Goal: Navigation & Orientation: Find specific page/section

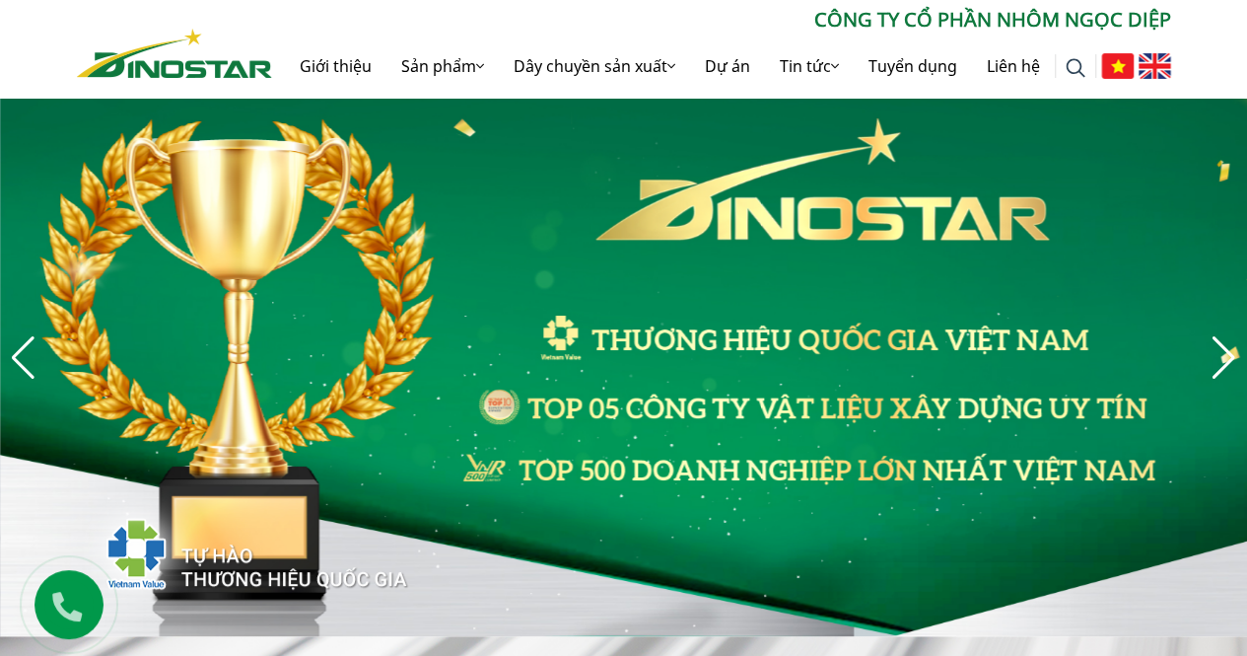
click at [1207, 366] on img "3 / 8" at bounding box center [623, 357] width 1247 height 557
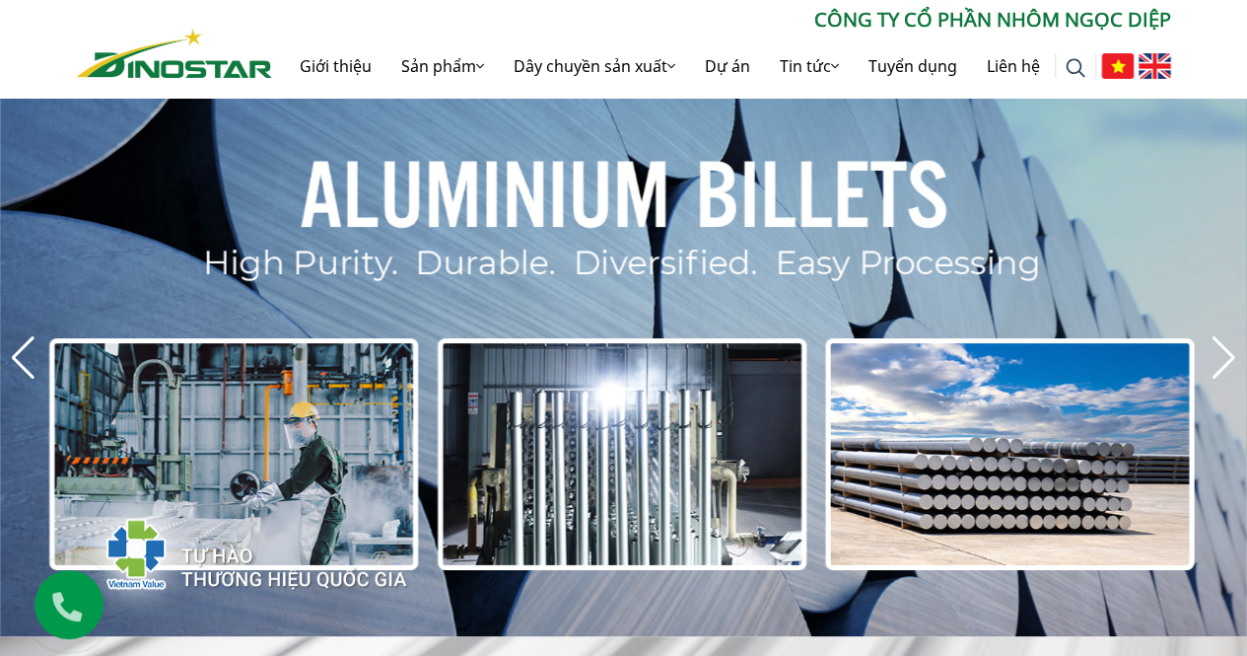
click at [1220, 364] on div "Next slide" at bounding box center [1224, 357] width 27 height 43
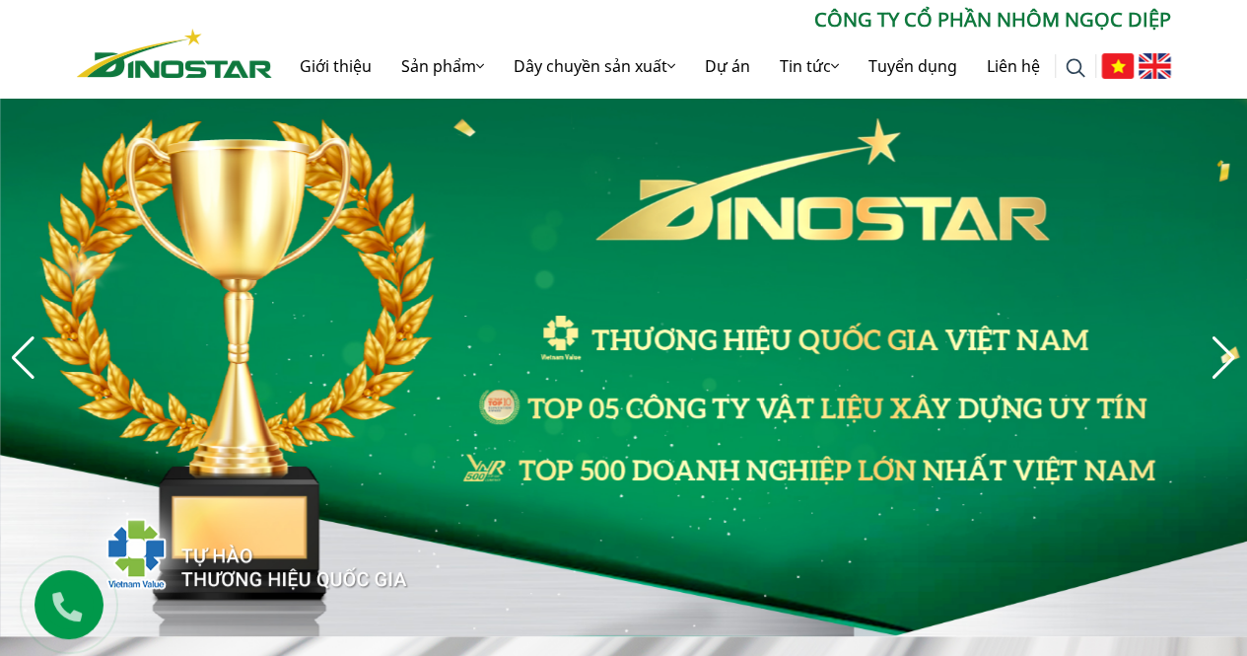
click at [1220, 364] on div "Next slide" at bounding box center [1224, 357] width 27 height 43
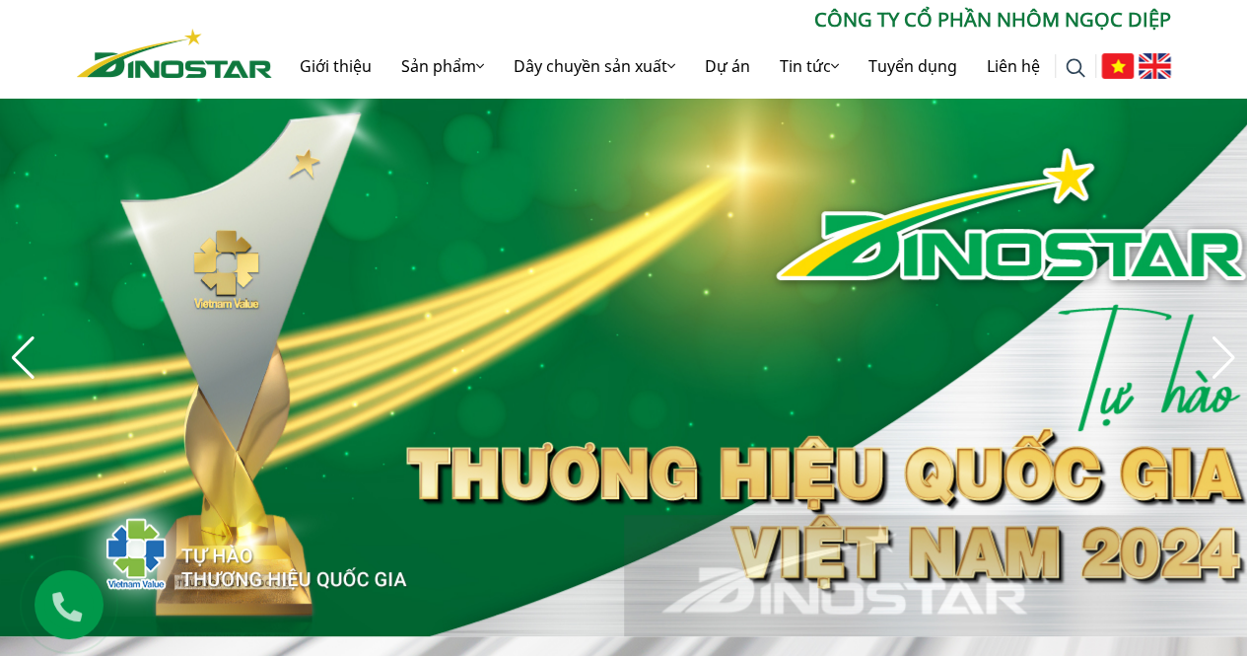
click at [1235, 382] on img "4 / 8" at bounding box center [623, 357] width 1247 height 557
click at [1223, 363] on div "Next slide" at bounding box center [1224, 357] width 27 height 43
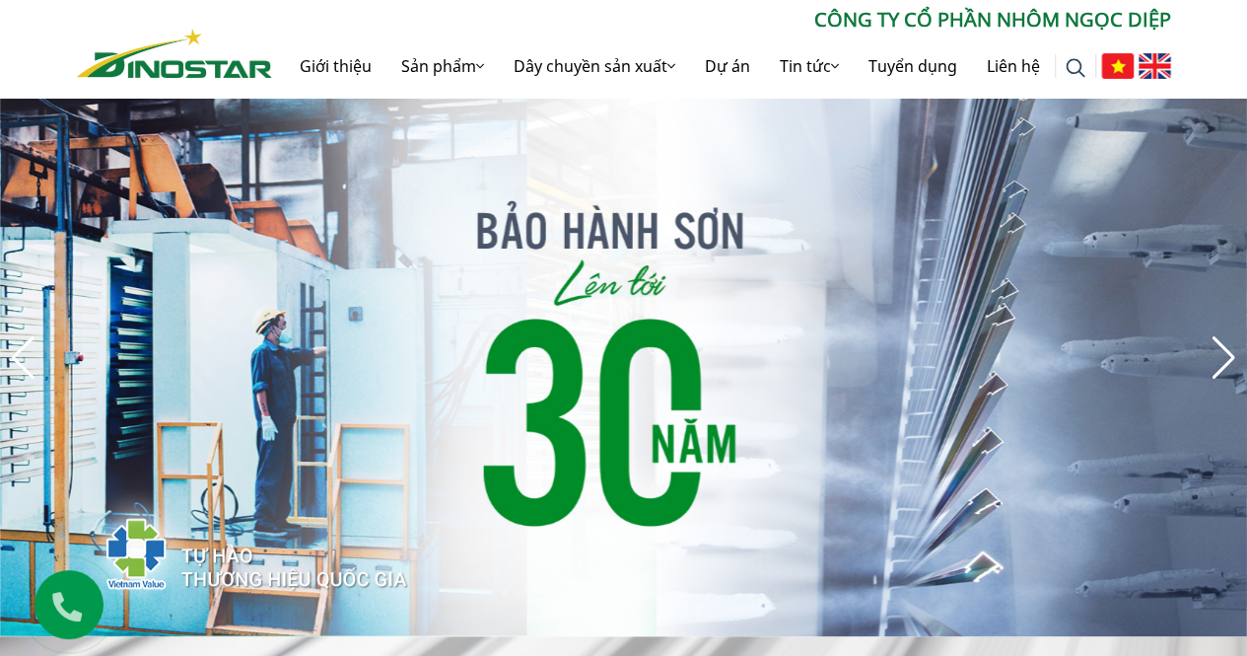
click at [1223, 363] on div "Next slide" at bounding box center [1224, 357] width 27 height 43
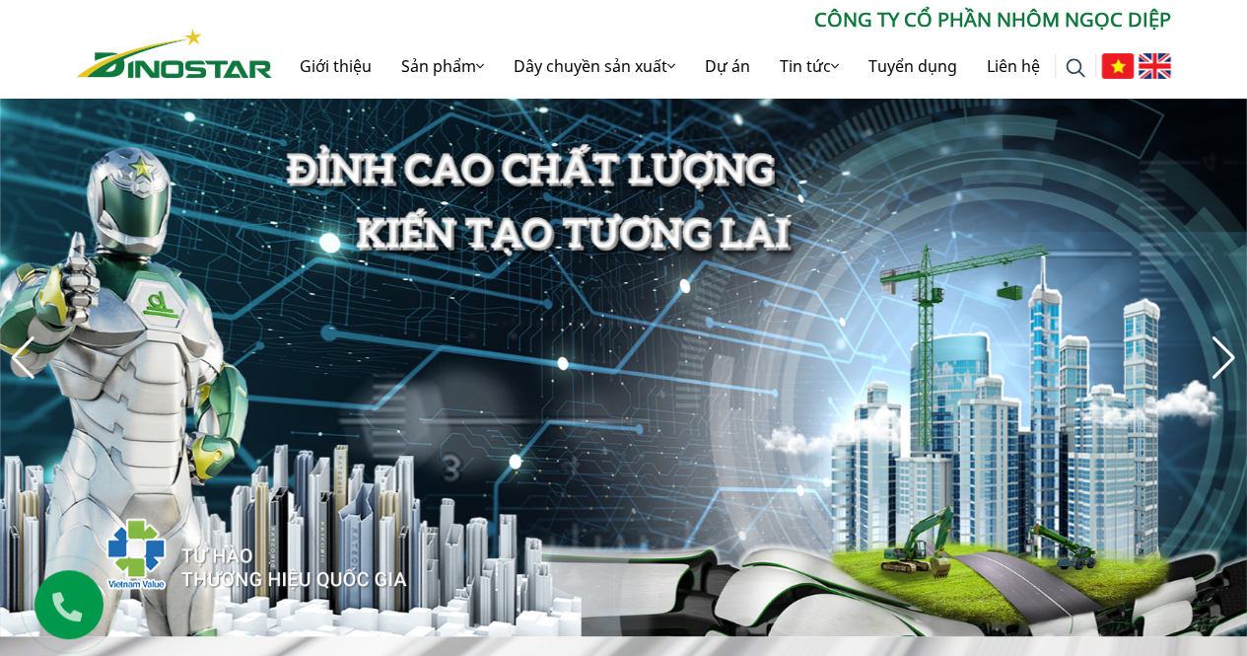
click at [1223, 363] on div "Next slide" at bounding box center [1224, 357] width 27 height 43
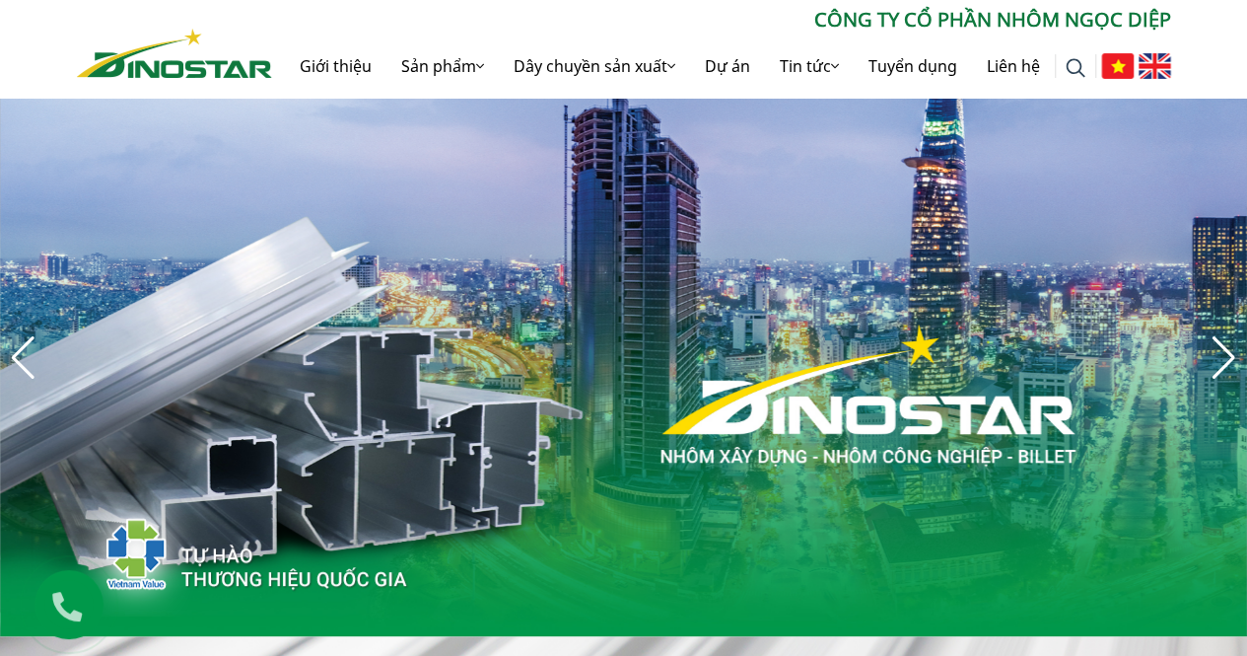
click at [1223, 363] on div "Next slide" at bounding box center [1224, 357] width 27 height 43
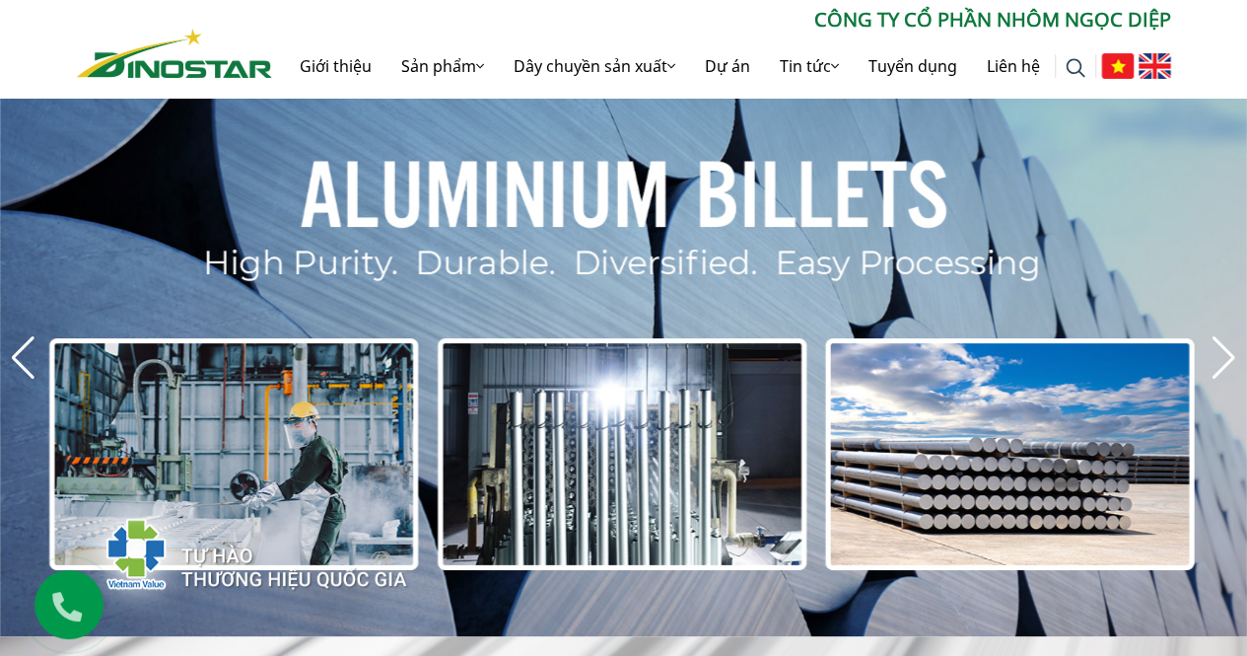
click at [1223, 363] on div "Next slide" at bounding box center [1224, 357] width 27 height 43
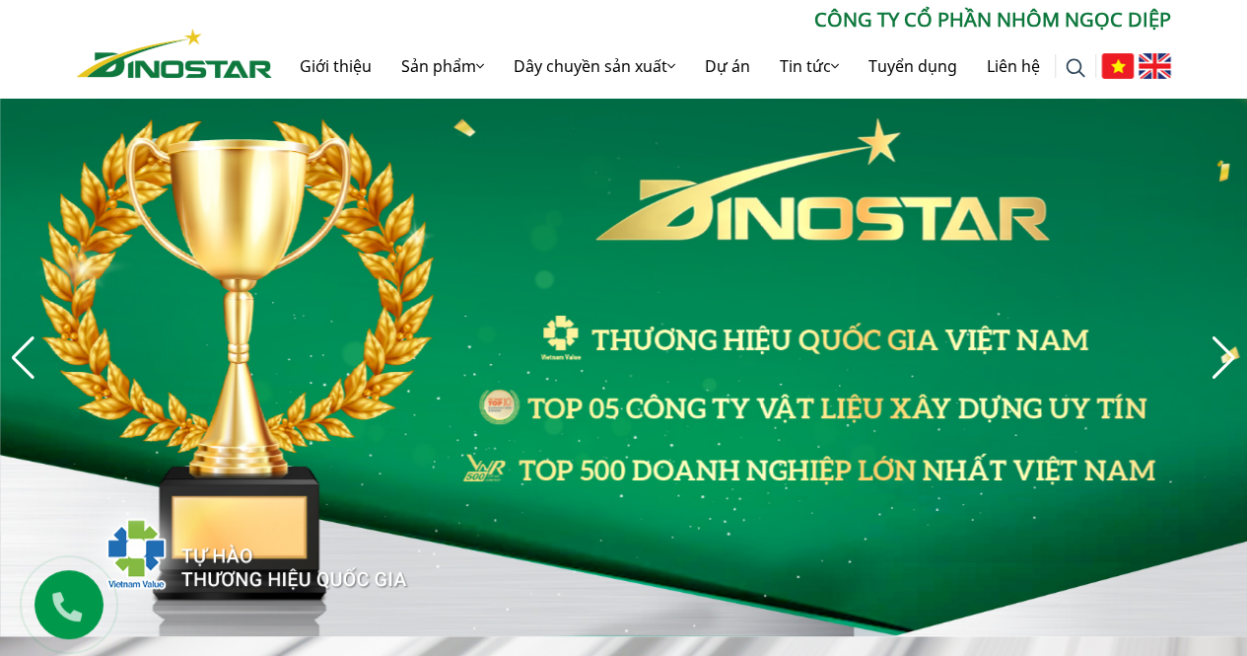
click at [1223, 363] on div "Next slide" at bounding box center [1224, 357] width 27 height 43
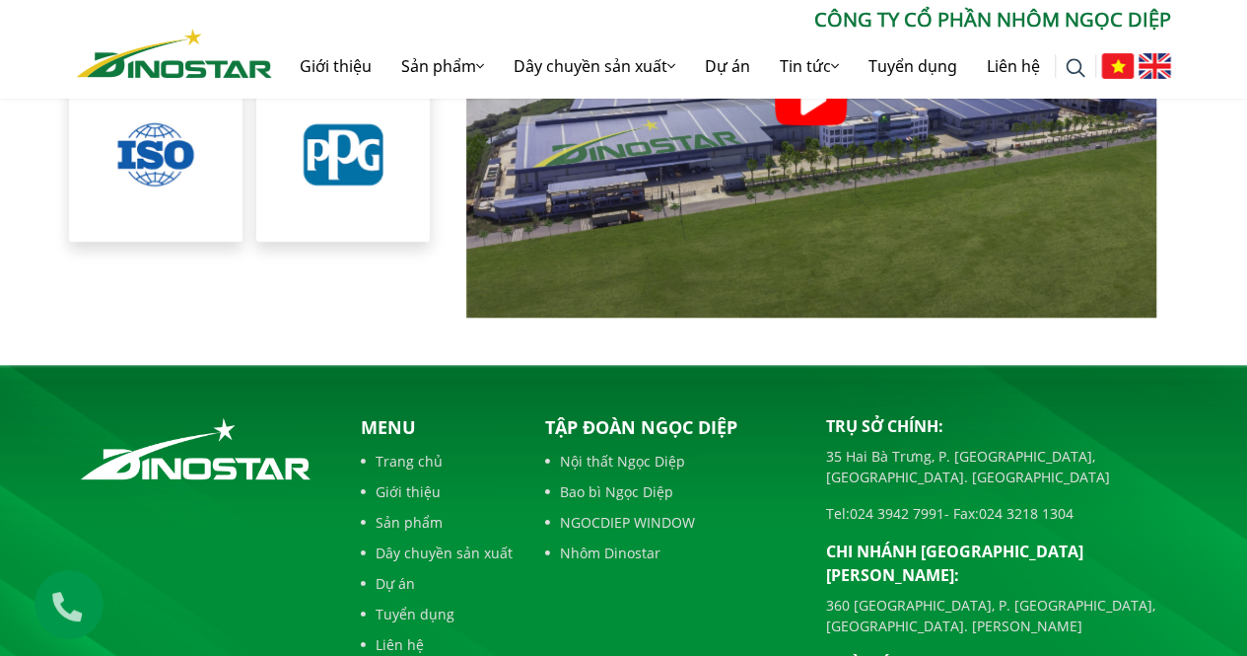
scroll to position [4496, 0]
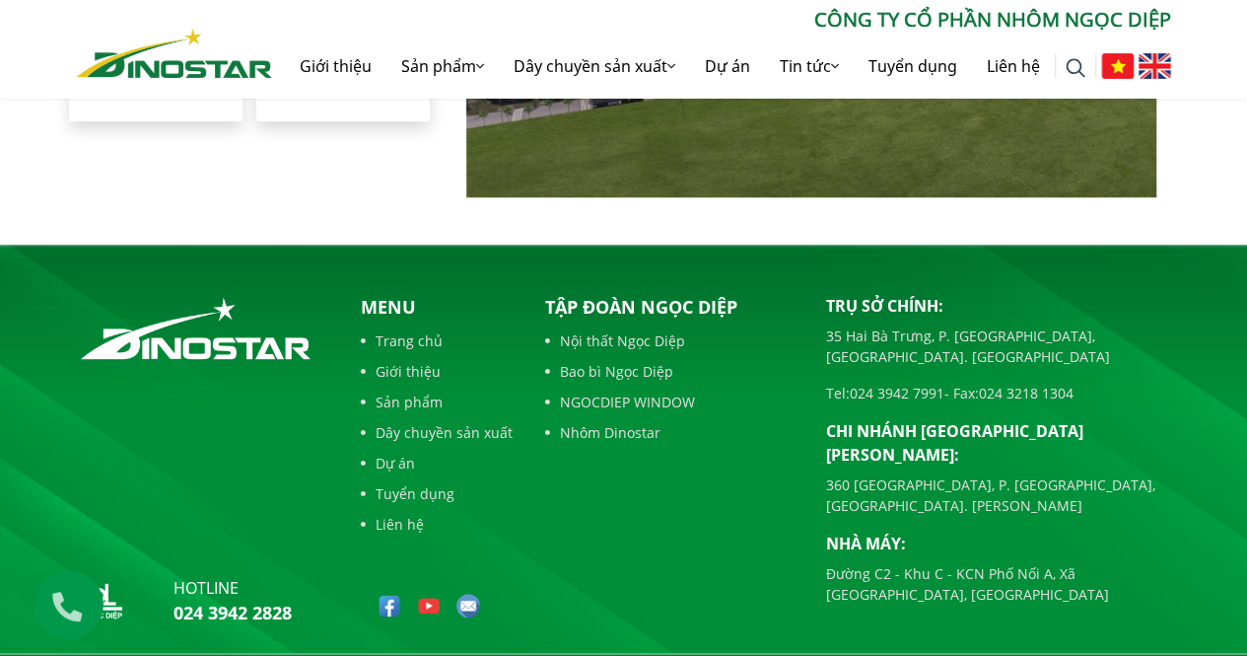
click at [764, 461] on div "Tập đoàn Ngọc Diệp Nội thất Ngọc Diệp Bao bì Ngọc Diệp NGOCDIEP WINDOW Nhôm Din…" at bounding box center [671, 463] width 281 height 339
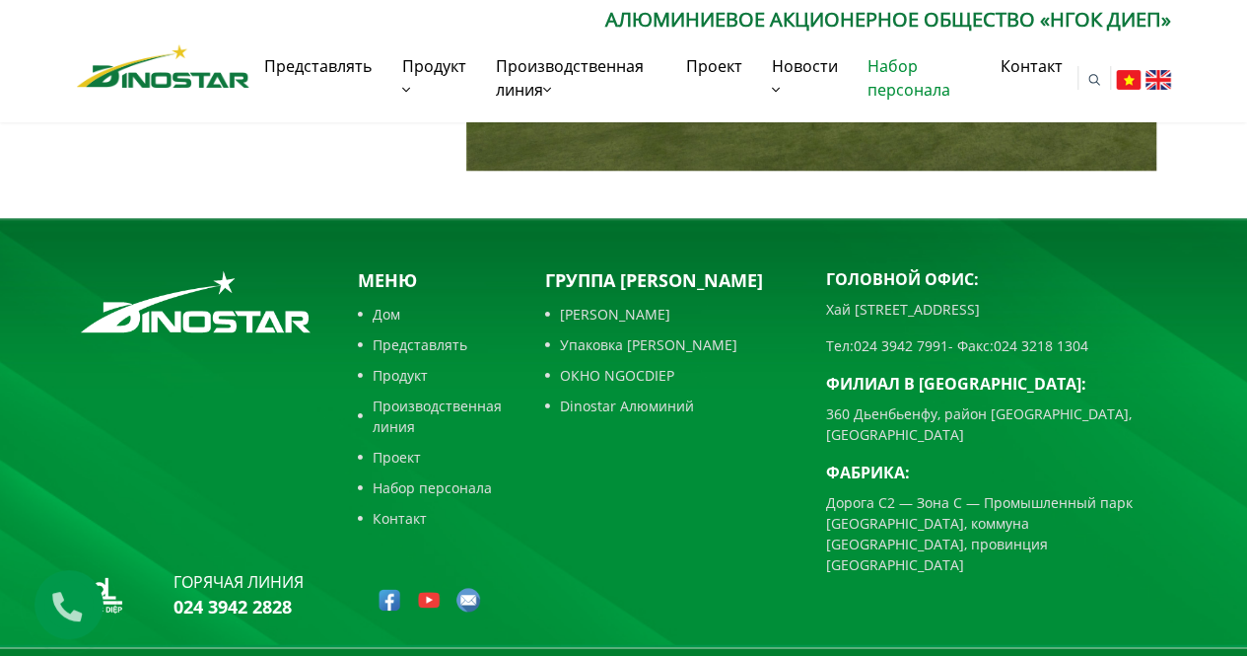
scroll to position [4565, 0]
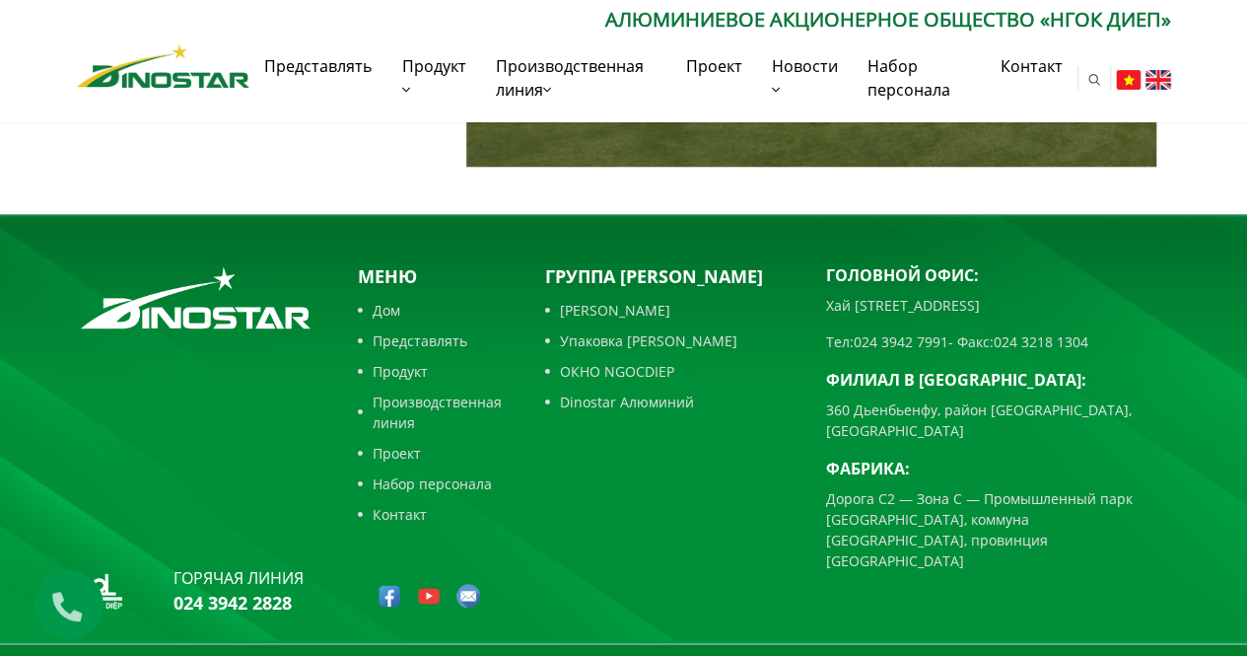
click at [684, 412] on div "Группа Нгок Диеп Мебель Нгок Диеп Упаковка Нгок Диеп ОКНО NGOCDIEP Dinostar Алю…" at bounding box center [671, 443] width 281 height 360
click at [685, 499] on div "Группа Нгок Диеп Мебель Нгок Диеп Упаковка Нгок Диеп ОКНО NGOCDIEP Dinostar Алю…" at bounding box center [671, 443] width 281 height 360
click at [385, 301] on font "Дом" at bounding box center [387, 310] width 28 height 19
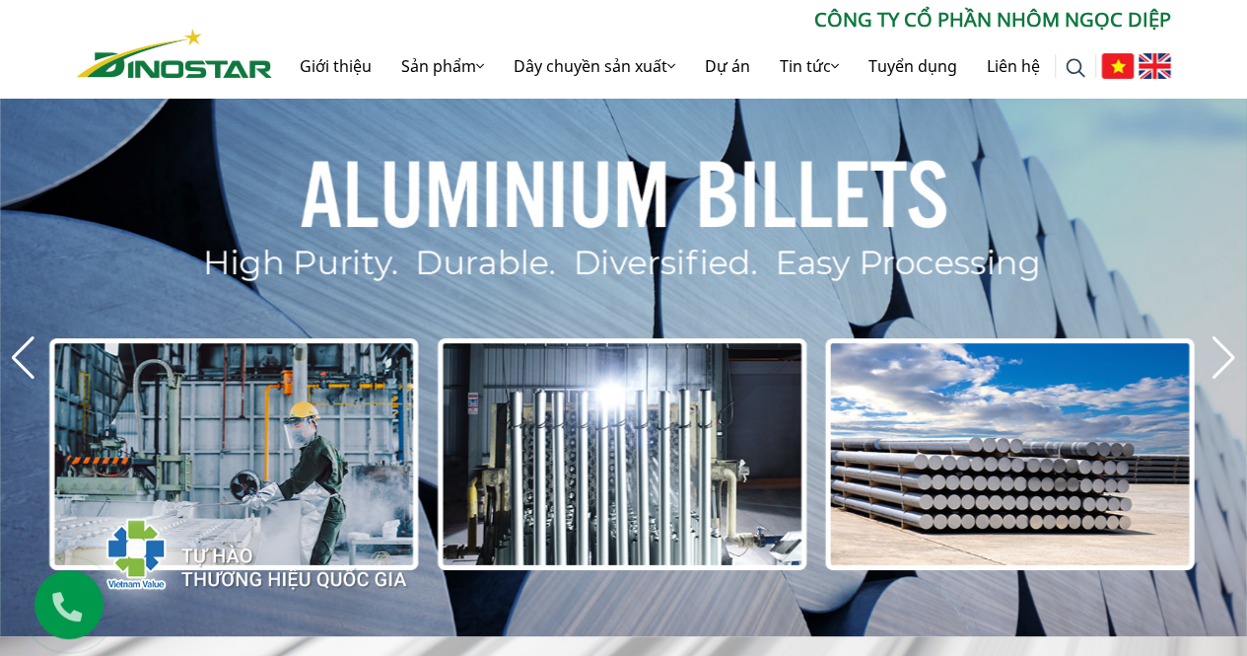
click at [1151, 68] on img at bounding box center [1155, 66] width 33 height 26
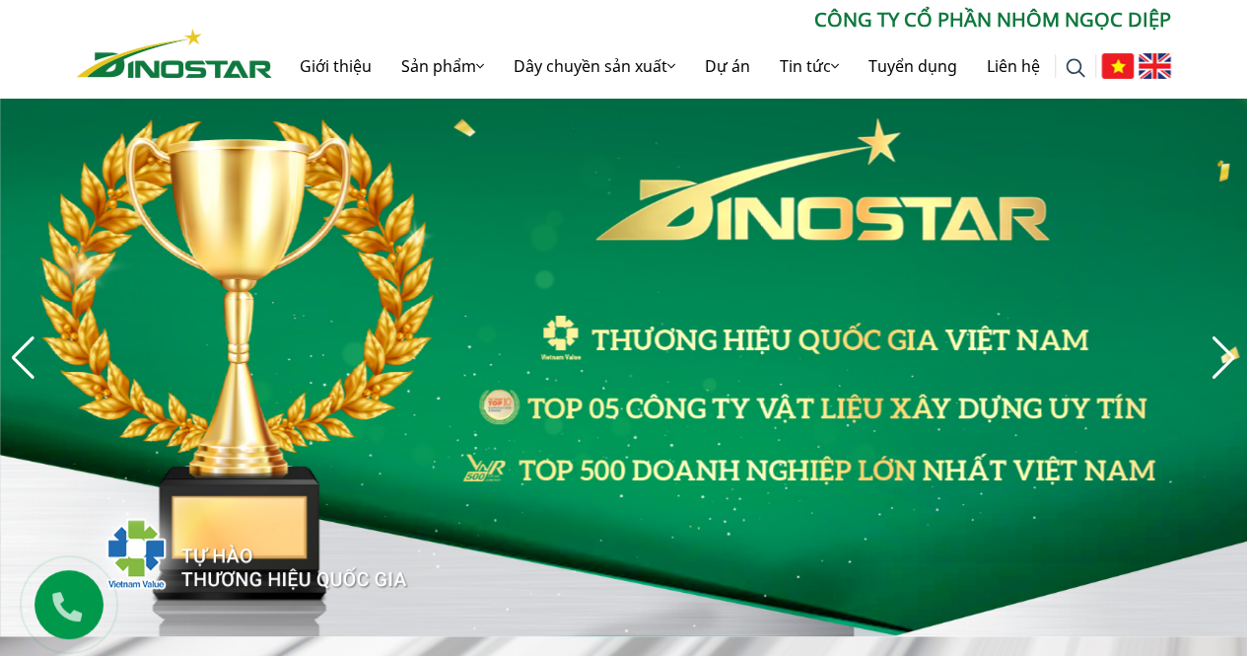
click at [1154, 72] on img at bounding box center [1155, 66] width 33 height 26
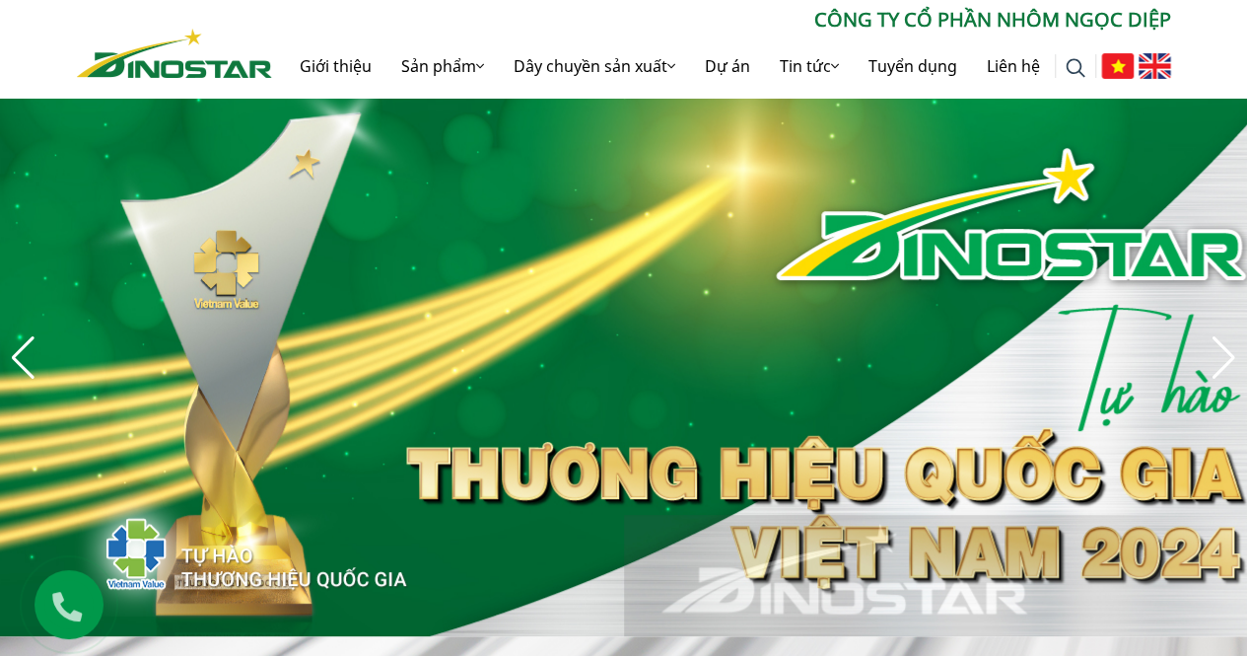
click at [778, 272] on img "4 / 8" at bounding box center [623, 357] width 1247 height 557
